Goal: Task Accomplishment & Management: Use online tool/utility

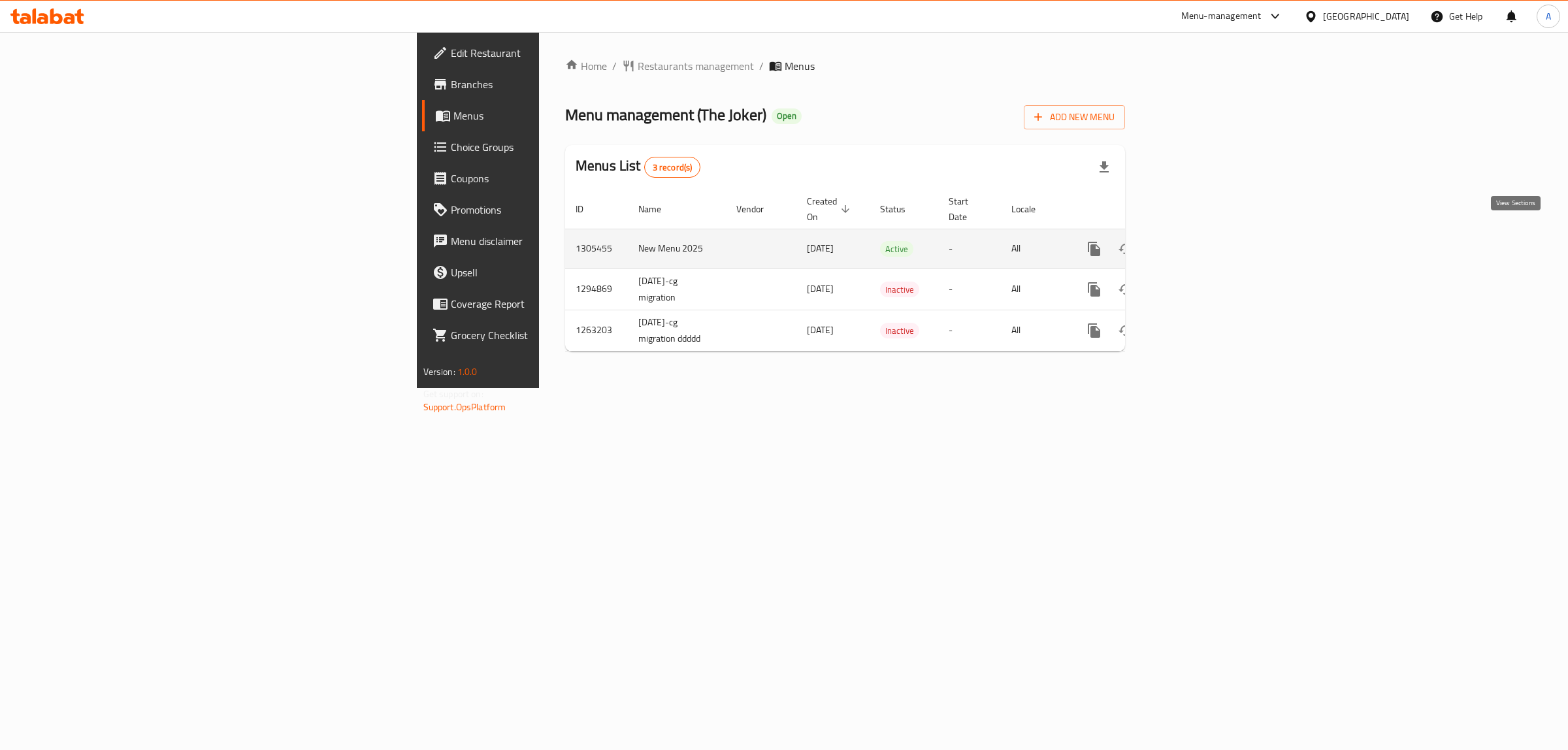
click at [1196, 241] on icon "enhanced table" at bounding box center [1189, 249] width 16 height 16
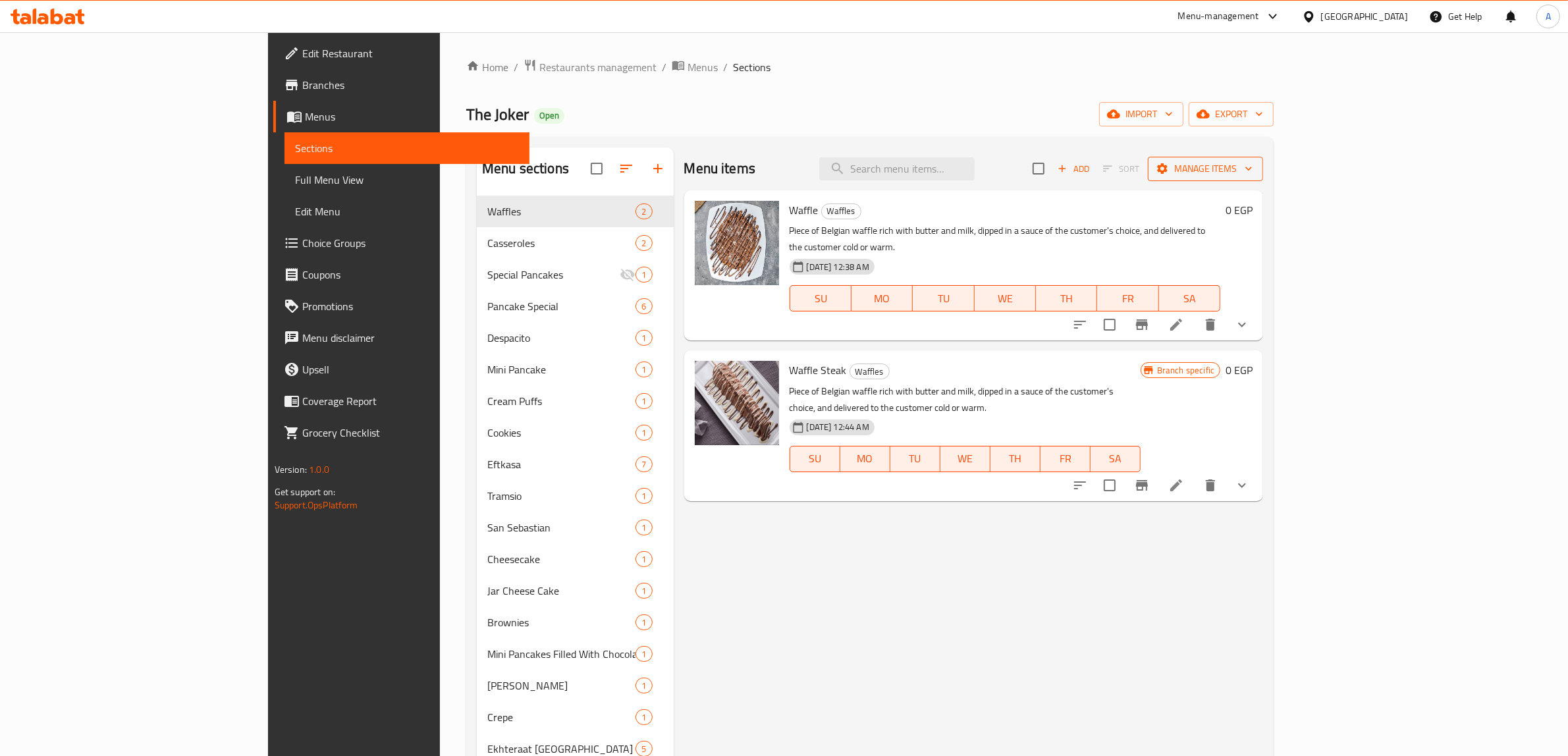
click at [1253, 163] on span "Manage items" at bounding box center [1206, 169] width 94 height 16
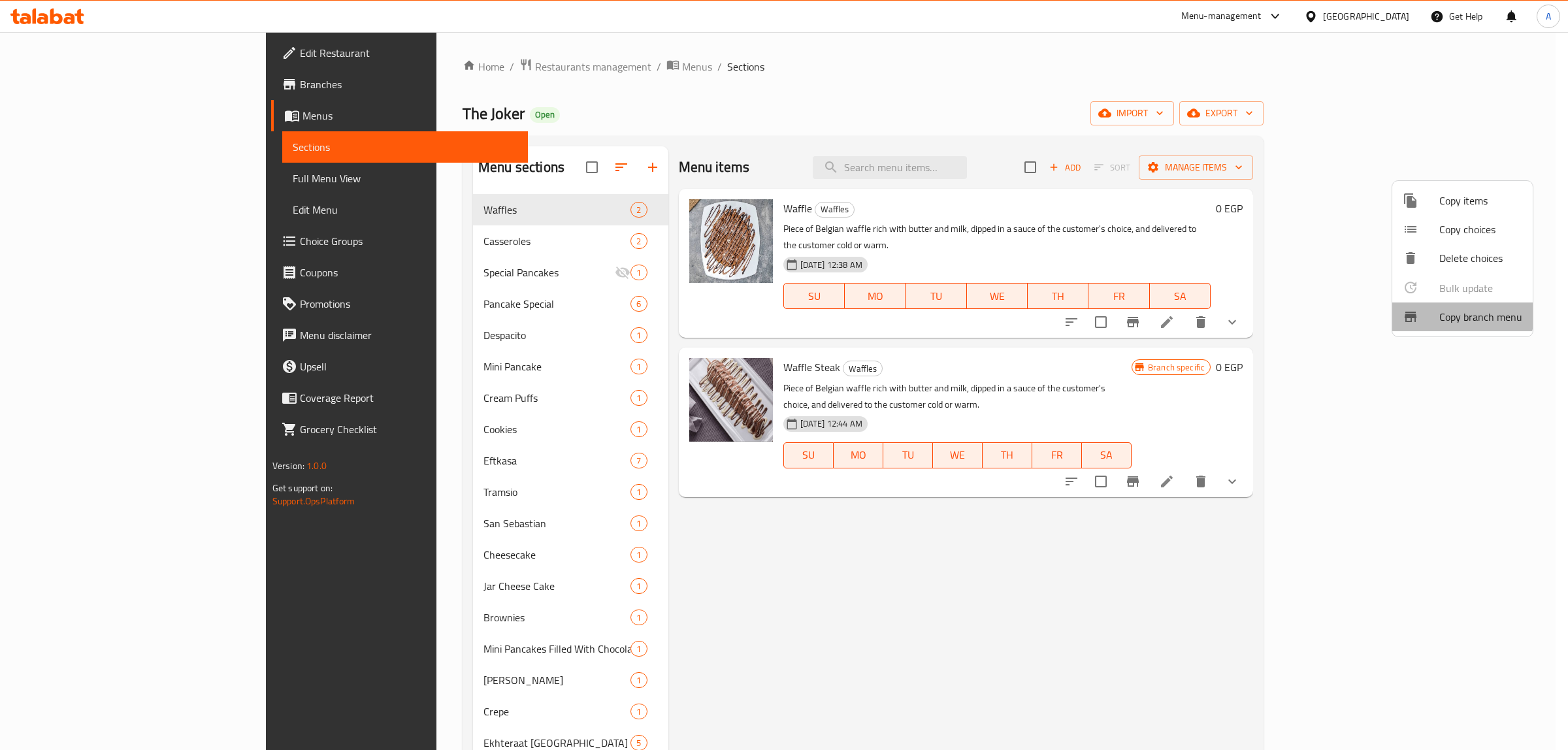
click at [1451, 311] on span "Copy branch menu" at bounding box center [1480, 316] width 83 height 16
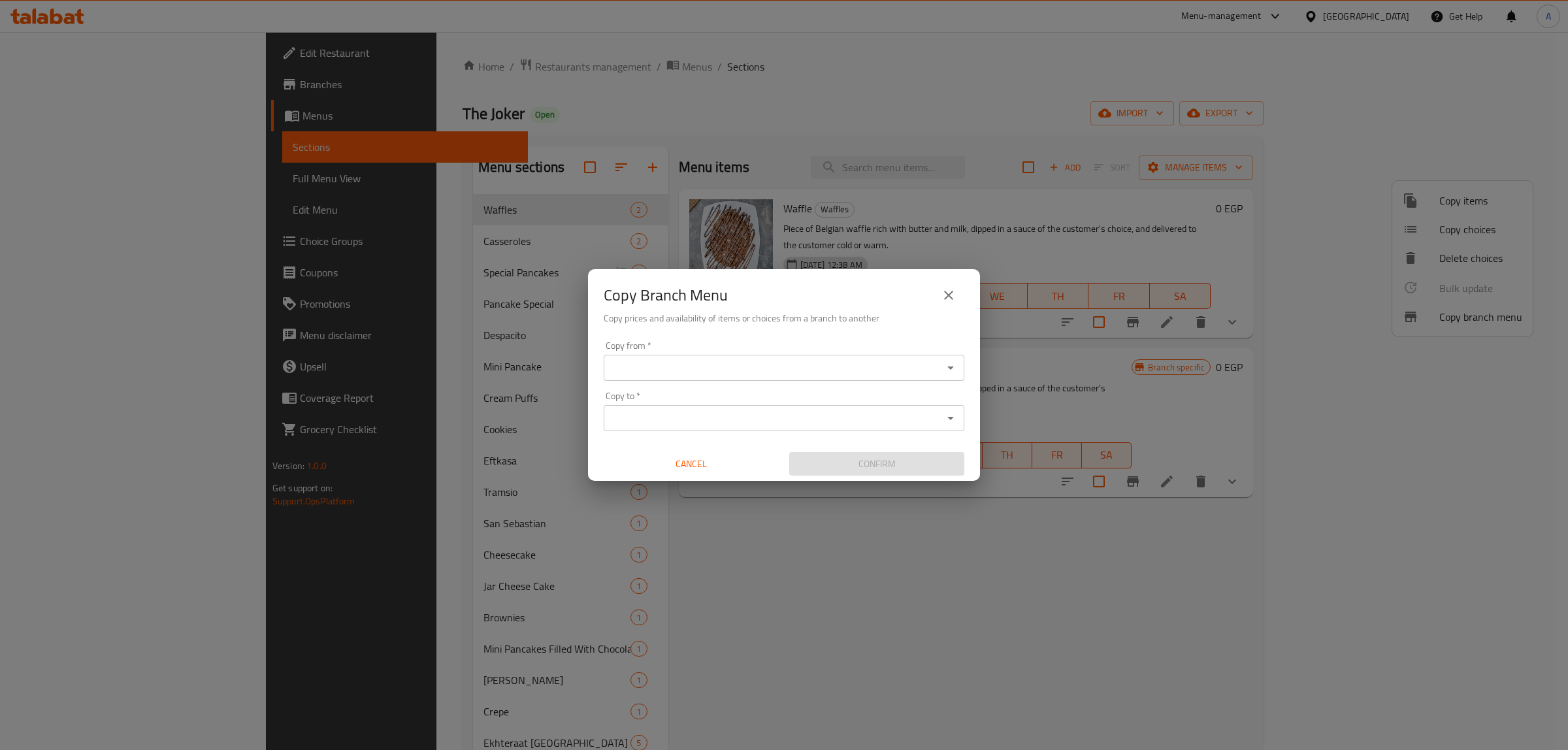
click at [723, 363] on input "Copy from   *" at bounding box center [773, 368] width 331 height 18
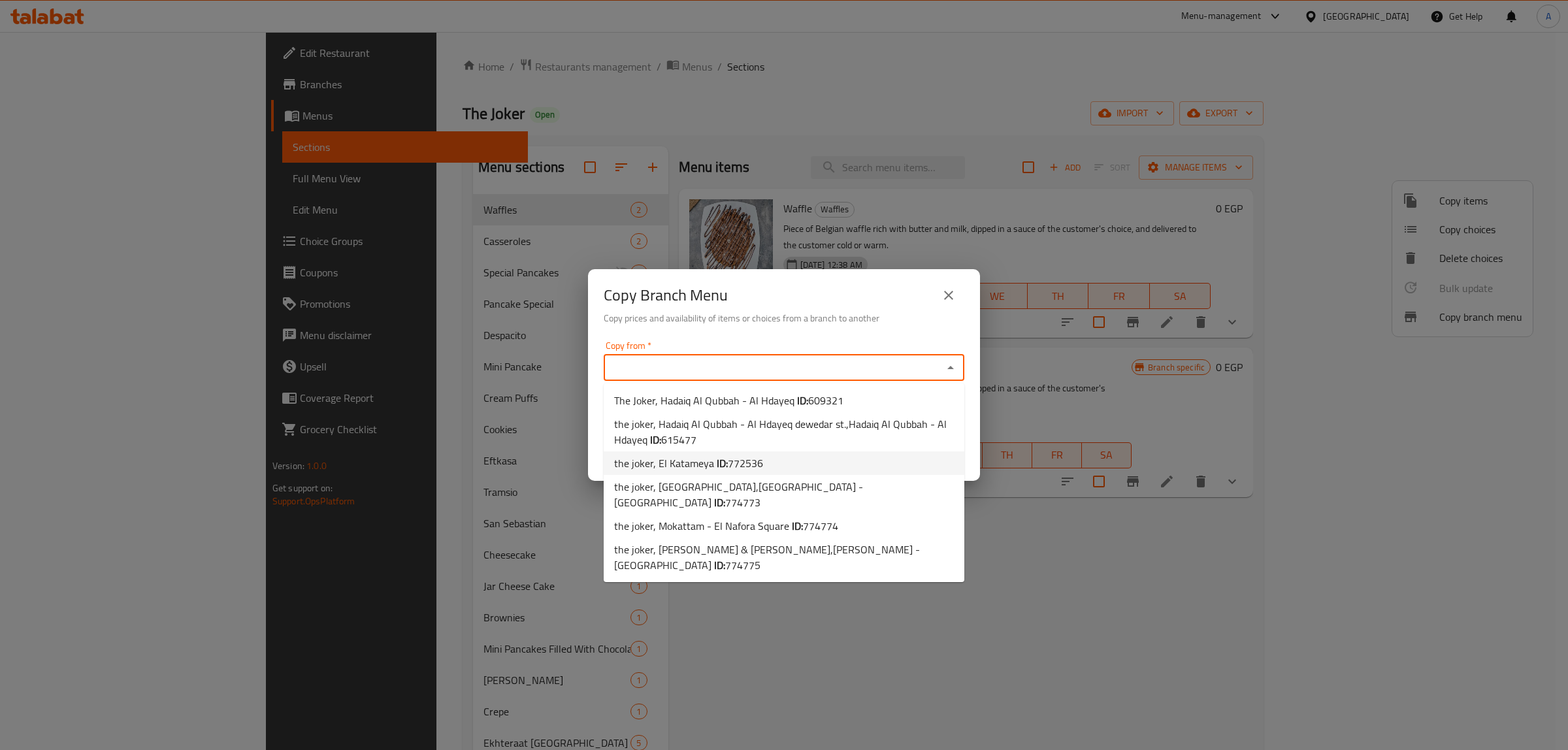
click at [717, 456] on b "ID:" at bounding box center [722, 463] width 11 height 20
type input "the joker, El Katameya"
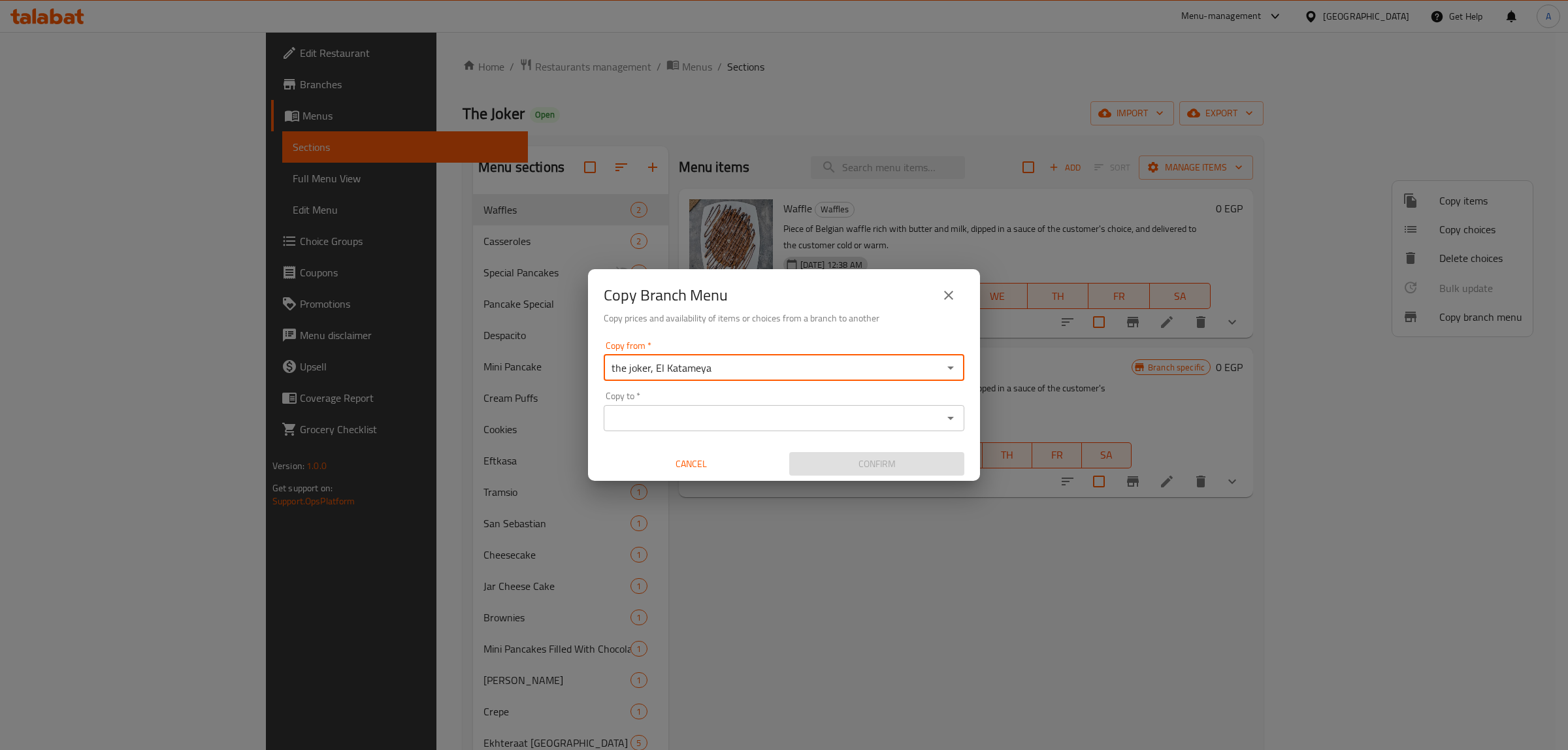
click at [695, 407] on div "Copy to *" at bounding box center [784, 417] width 360 height 26
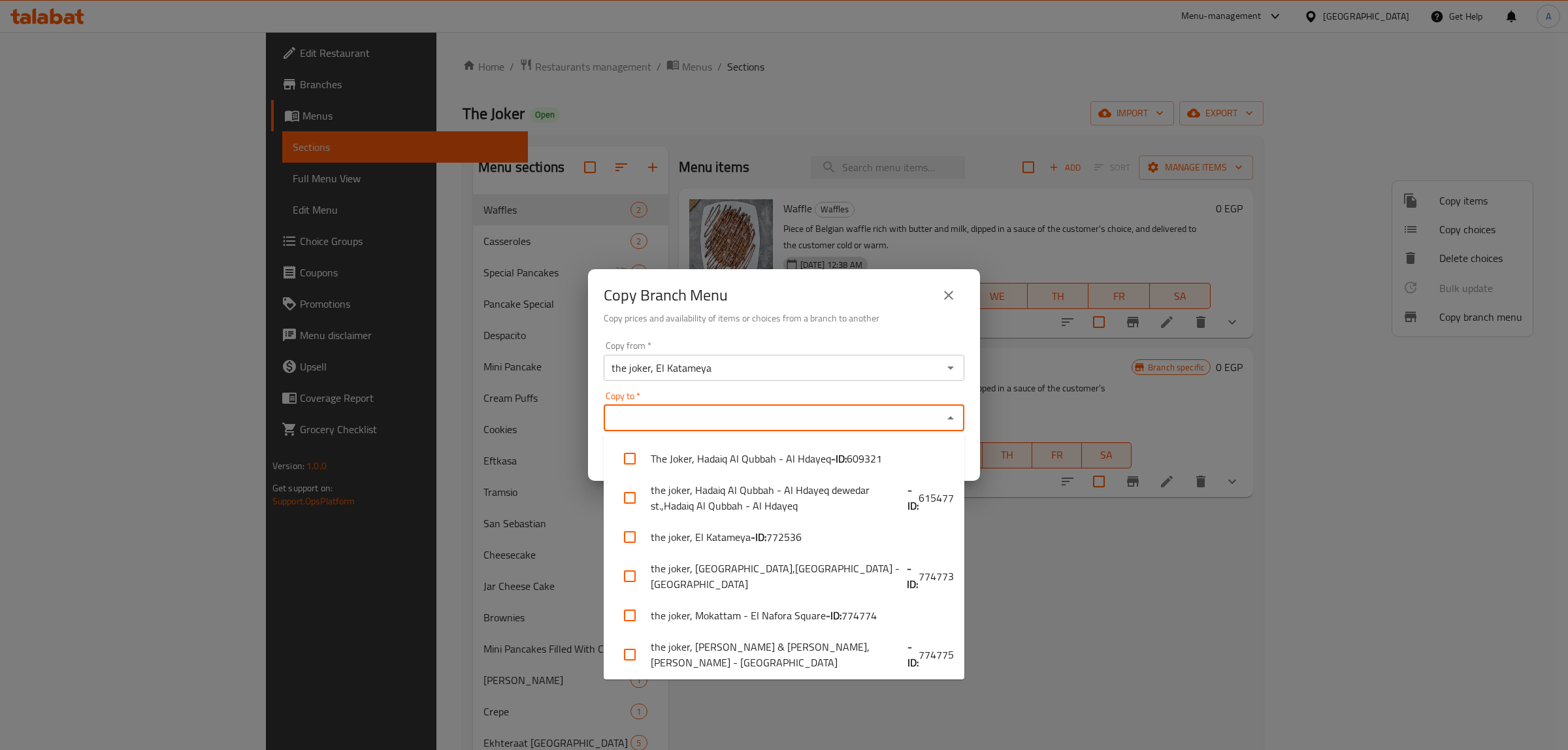
click at [695, 410] on input "Copy to   *" at bounding box center [773, 418] width 331 height 18
click at [745, 609] on li "the joker, Mokattam - [GEOGRAPHIC_DATA] - ID: 774774" at bounding box center [784, 614] width 360 height 39
checkbox input "true"
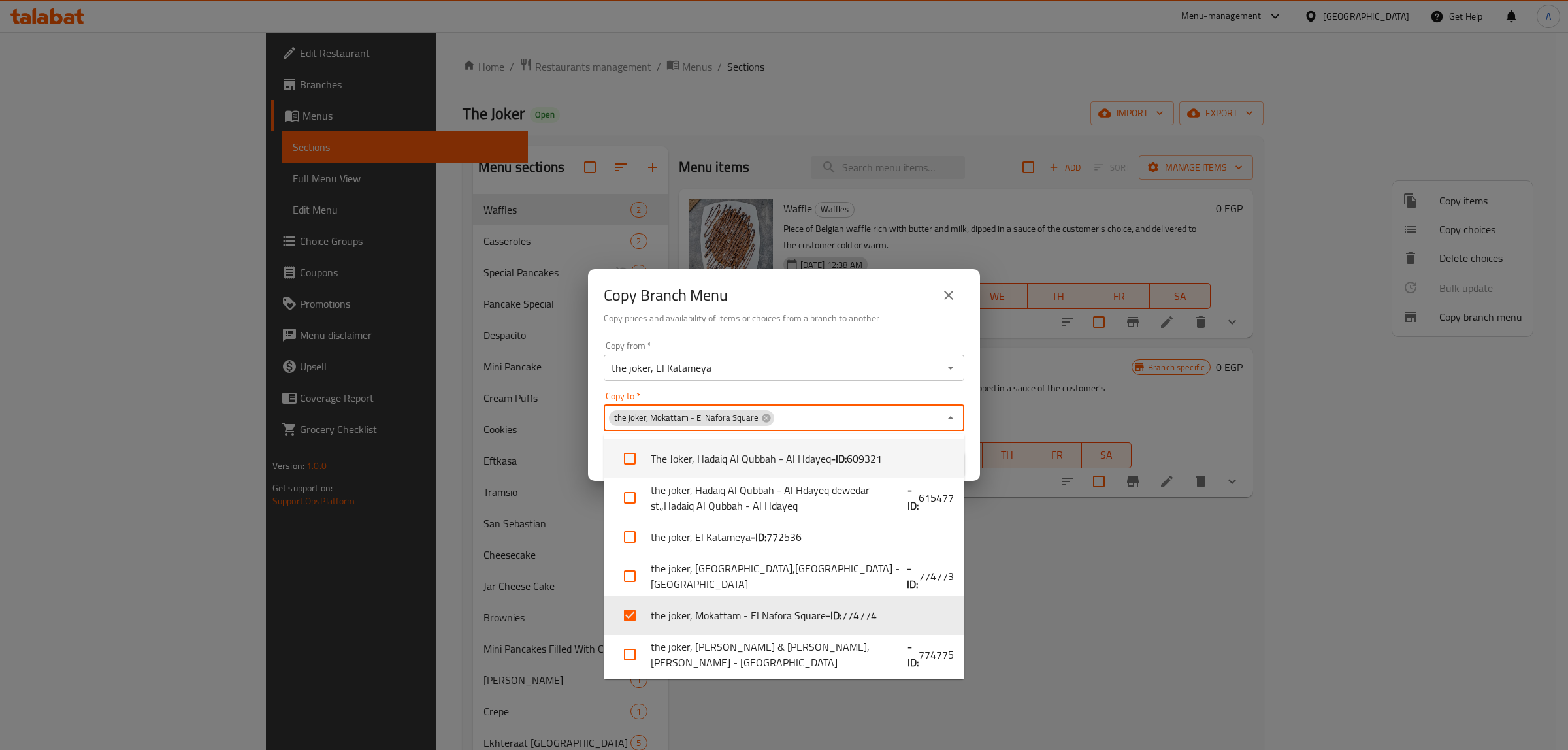
click at [760, 300] on div "Copy Branch Menu" at bounding box center [784, 295] width 360 height 31
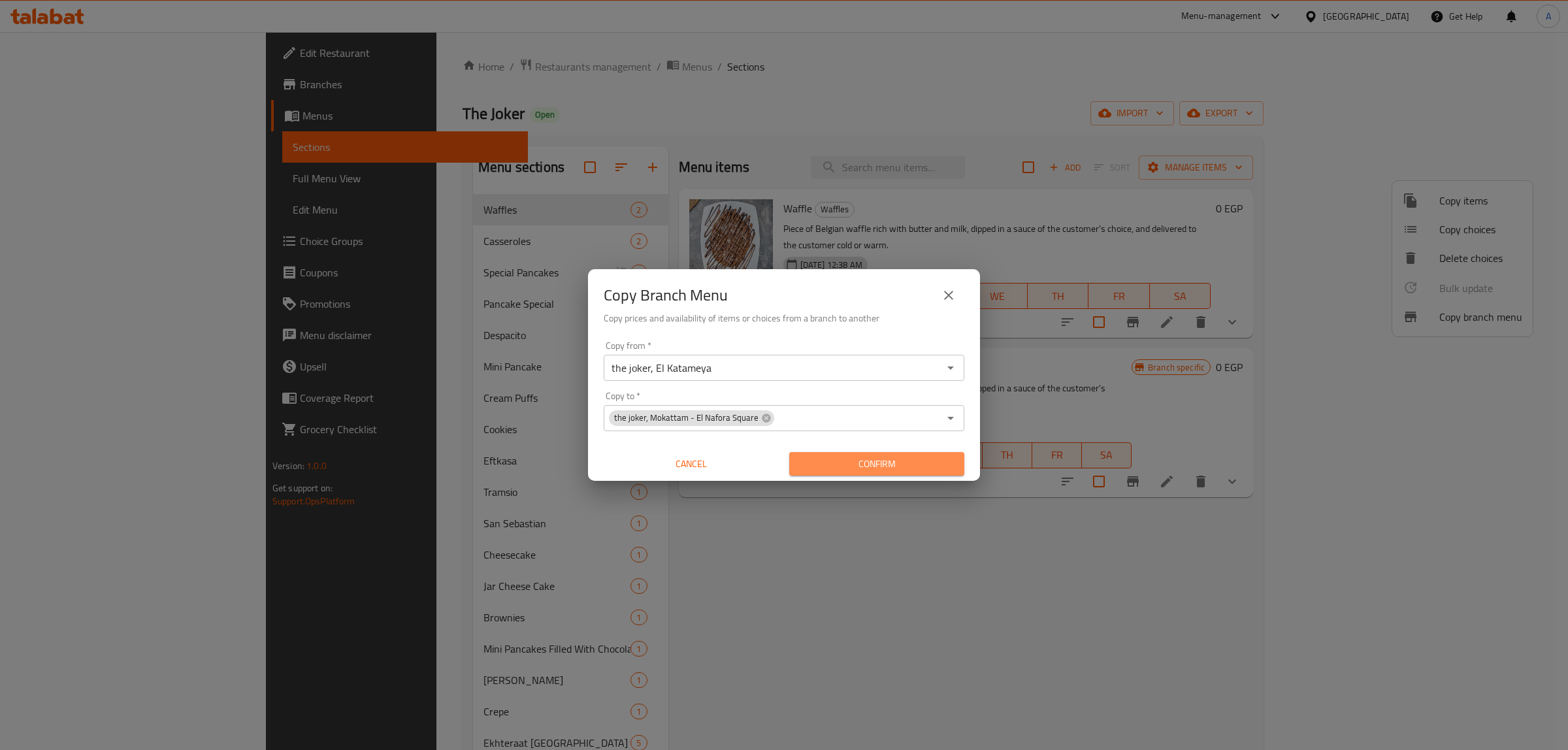
click at [844, 459] on span "Confirm" at bounding box center [877, 463] width 154 height 16
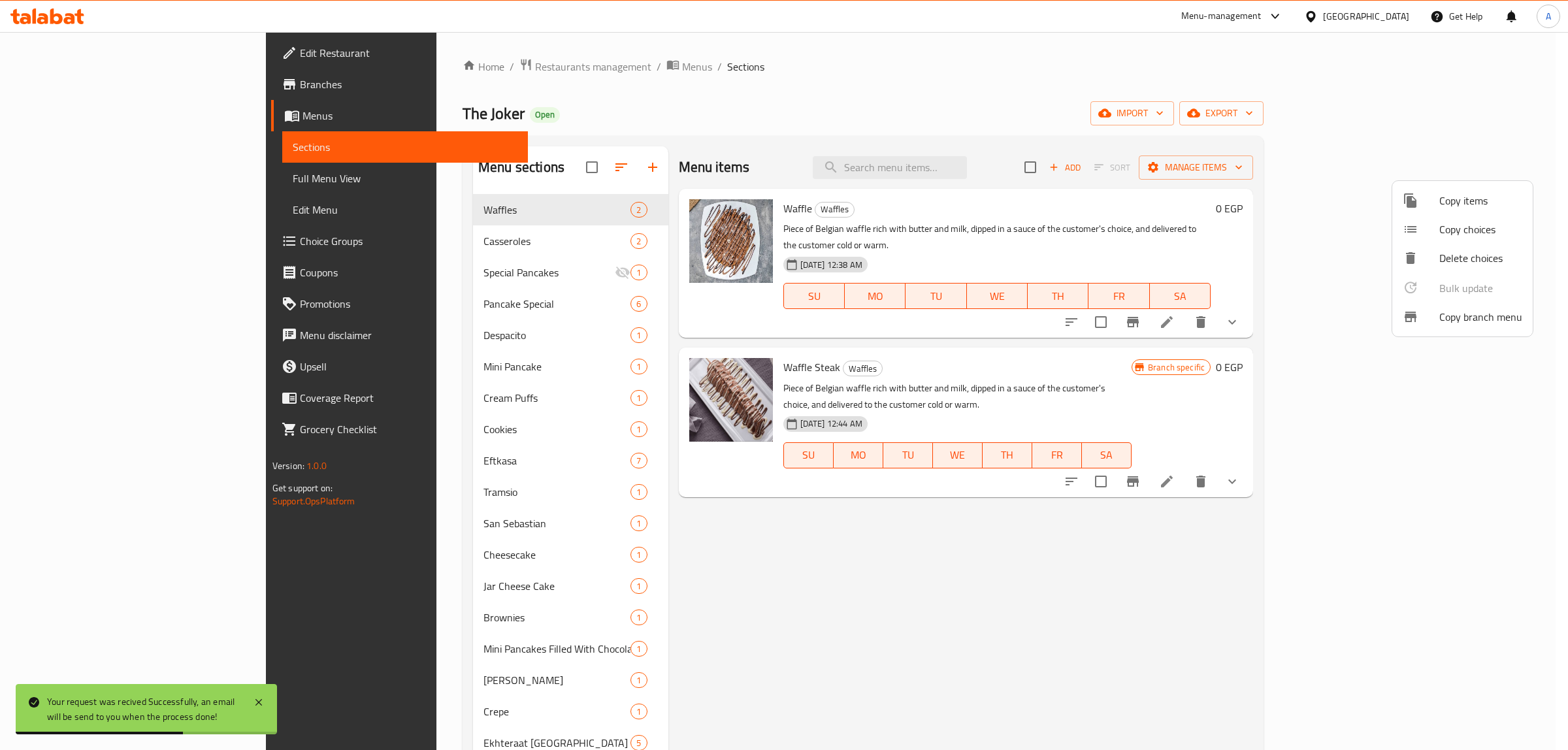
click at [73, 96] on div at bounding box center [784, 375] width 1568 height 750
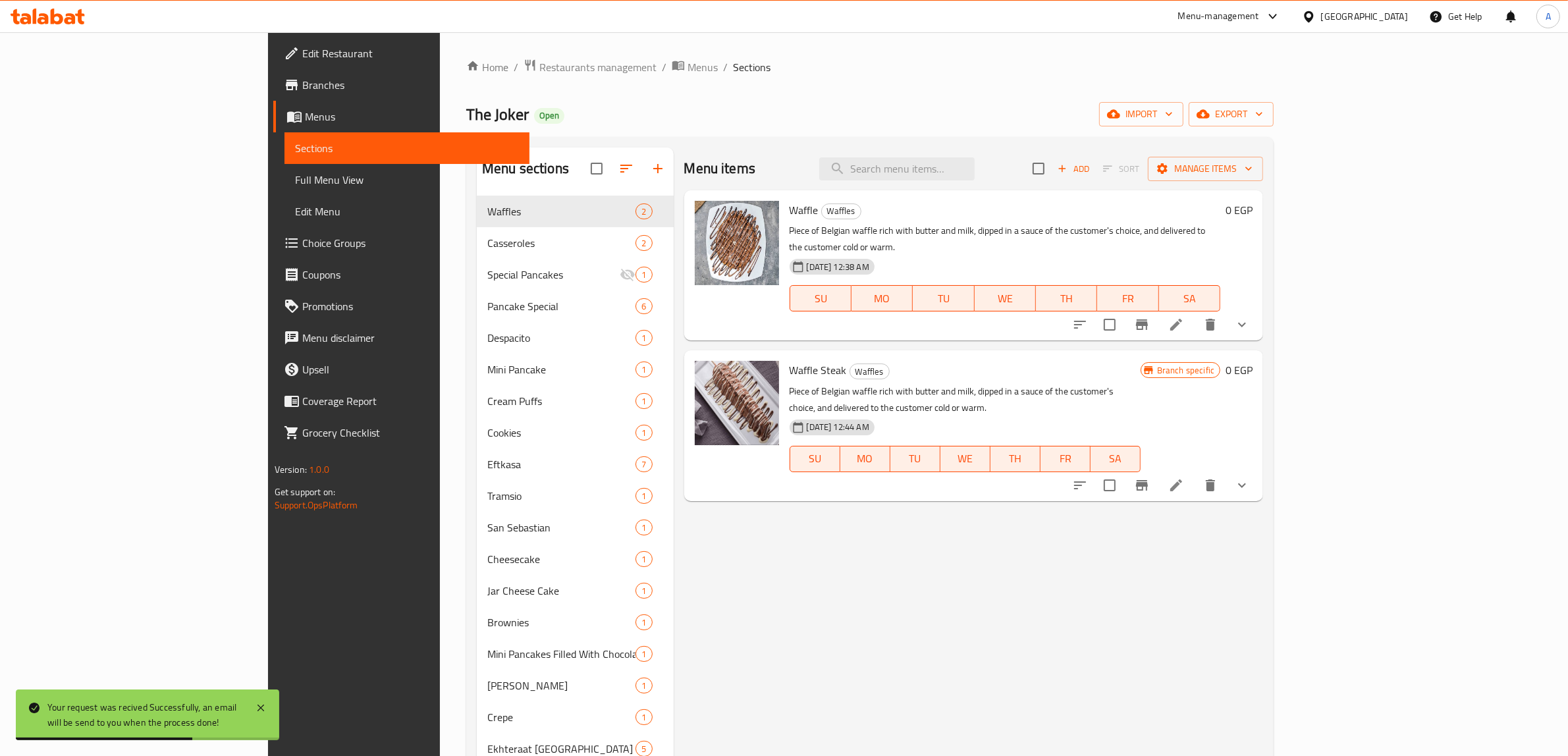
click at [302, 91] on span "Branches" at bounding box center [410, 85] width 217 height 16
